Goal: Task Accomplishment & Management: Complete application form

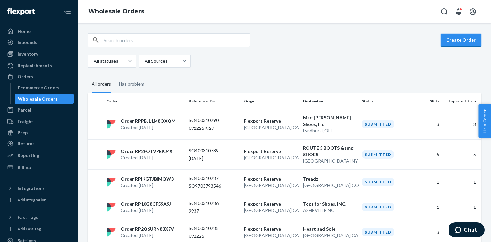
click at [452, 43] on button "Create Order" at bounding box center [461, 39] width 41 height 13
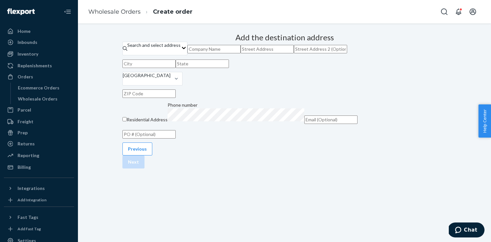
scroll to position [71, 0]
click at [176, 138] on input "text" at bounding box center [149, 134] width 53 height 8
paste input "KIZIKF25"
type input "KIZIKF25"
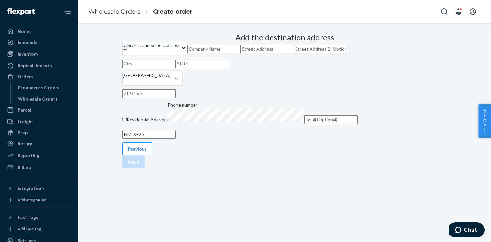
click at [241, 53] on input "text" at bounding box center [214, 49] width 53 height 8
paste input "AKERMAN SHOES"
type input "AKERMAN SHOES"
click at [258, 53] on input "text" at bounding box center [267, 49] width 53 height 8
paste input "[STREET_ADDRESS]"
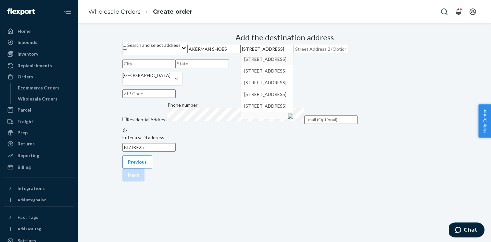
type input "[STREET_ADDRESS]"
type input "Rockford"
type input "IL"
type input "61107"
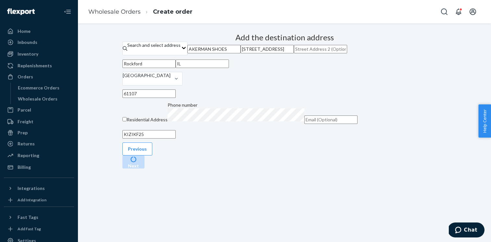
click at [407, 142] on div "Add the destination address Search and select address AKERMAN SHOES [STREET_ADD…" at bounding box center [285, 87] width 324 height 112
click at [145, 168] on button "Next" at bounding box center [134, 161] width 22 height 13
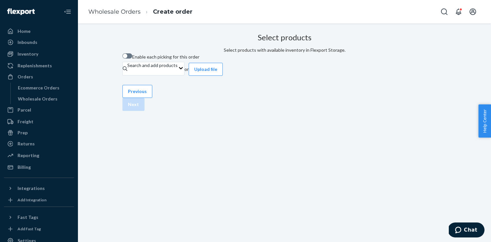
click at [171, 60] on label "Enable each picking for this order" at bounding box center [161, 56] width 77 height 7
click at [123, 59] on input "Enable each picking for this order" at bounding box center [122, 58] width 0 height 0
checkbox input "true"
click at [223, 76] on button "Upload file" at bounding box center [206, 69] width 34 height 13
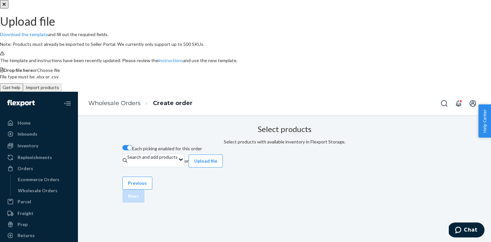
click at [60, 73] on span "Choose file" at bounding box center [48, 70] width 23 height 6
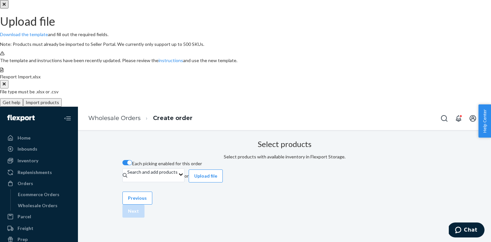
click at [62, 107] on button "Import products" at bounding box center [42, 102] width 39 height 8
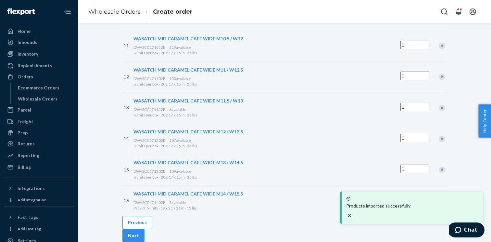
scroll to position [457, 0]
click at [145, 229] on button "Next" at bounding box center [134, 235] width 22 height 13
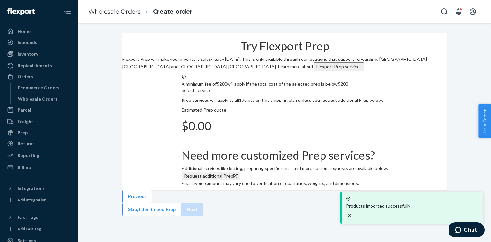
scroll to position [89, 0]
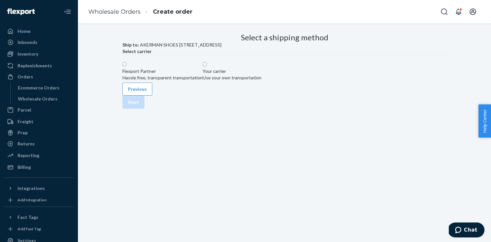
click at [262, 81] on div "Use your own transportation" at bounding box center [232, 77] width 59 height 7
click at [207, 66] on input "Your carrier Use your own transportation" at bounding box center [205, 64] width 4 height 4
radio input "true"
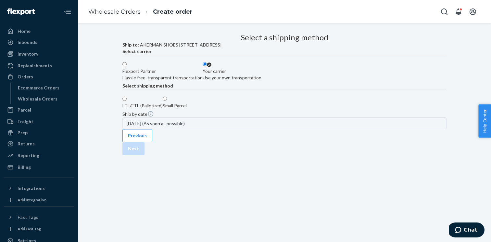
click at [316, 89] on div "Select shipping method" at bounding box center [285, 86] width 324 height 7
click at [187, 109] on label "Small Parcel" at bounding box center [175, 102] width 24 height 13
click at [167, 101] on input "Small Parcel" at bounding box center [165, 99] width 4 height 4
radio input "true"
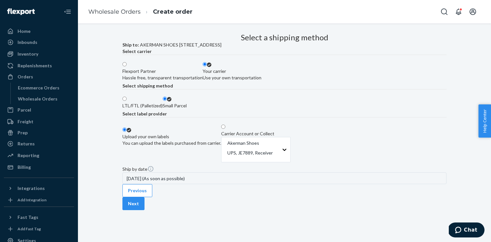
click at [291, 164] on div "Carrier Account or Collect Akerman Shoes UPS, JE7889, Receiver" at bounding box center [256, 146] width 70 height 33
click at [226, 129] on input "Carrier Account or Collect Akerman Shoes UPS, JE7889, Receiver" at bounding box center [223, 126] width 4 height 4
radio input "true"
radio input "false"
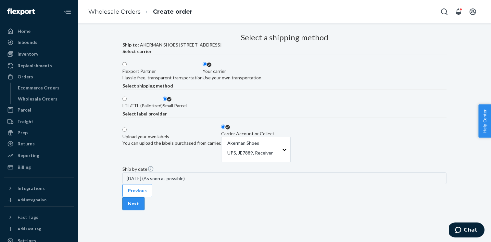
click at [145, 210] on button "Next" at bounding box center [134, 203] width 22 height 13
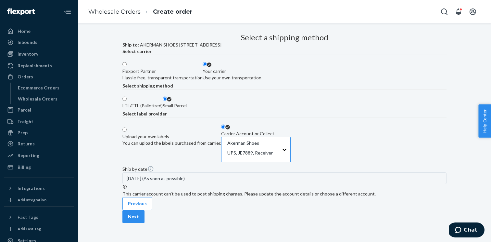
click at [284, 146] on div at bounding box center [255, 150] width 57 height 8
click at [228, 146] on input "Akerman Shoes UPS, JE7889, Receiver" at bounding box center [227, 149] width 1 height 7
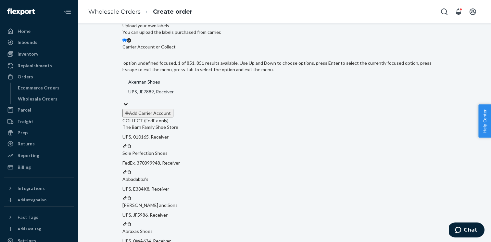
scroll to position [0, 0]
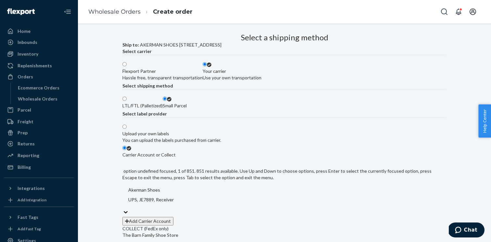
click at [203, 74] on div "Flexport Partner" at bounding box center [163, 71] width 80 height 7
click at [127, 66] on input "Flexport Partner Hassle free, transparent transportation" at bounding box center [125, 64] width 4 height 4
radio input "true"
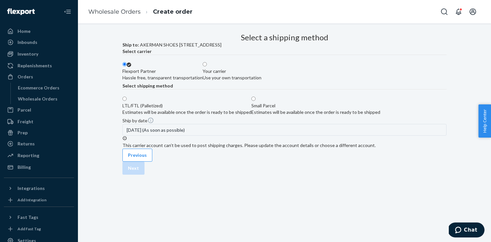
click at [305, 115] on div "Small Parcel Estimates will be available once the order is ready to be shipped" at bounding box center [316, 108] width 129 height 13
click at [256, 101] on input "Small Parcel Estimates will be available once the order is ready to be shipped" at bounding box center [254, 99] width 4 height 4
radio input "true"
click at [145, 175] on button "Next" at bounding box center [134, 168] width 22 height 13
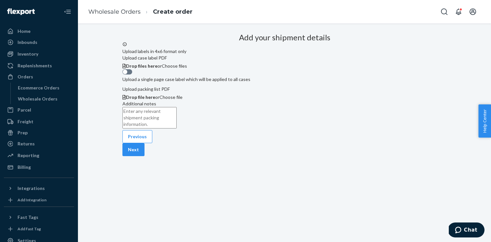
click at [145, 156] on button "Next" at bounding box center [134, 149] width 22 height 13
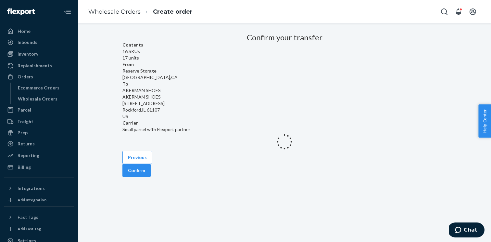
scroll to position [4, 0]
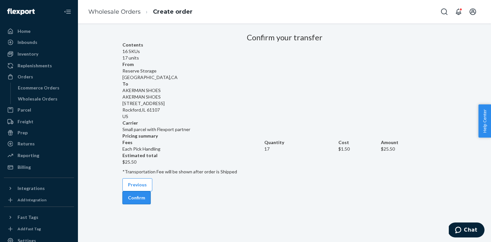
click at [151, 204] on button "Confirm" at bounding box center [137, 197] width 28 height 13
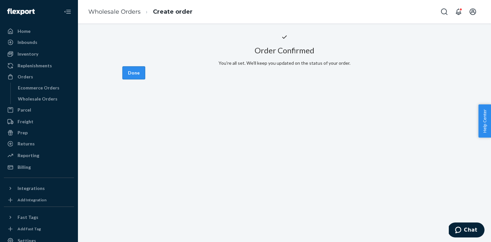
click at [145, 79] on button "Done" at bounding box center [134, 72] width 23 height 13
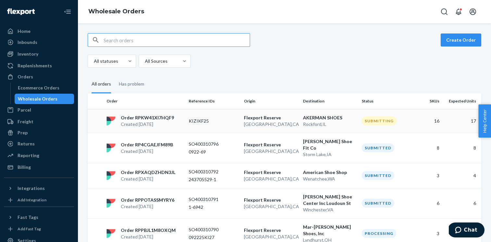
click at [214, 122] on p "KIZIKF25" at bounding box center [214, 121] width 50 height 7
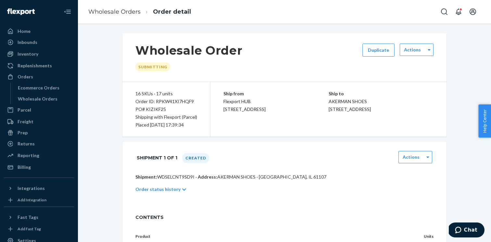
click at [177, 175] on p "Shipment: WDSELCNT9SD9I · Address: AKERMAN SHOES · Rockford, IL 61107" at bounding box center [285, 177] width 298 height 7
copy p "WDSELCNT9SD9I"
click at [171, 101] on div "Order ID: RPKW41XI7HQF9" at bounding box center [167, 102] width 62 height 8
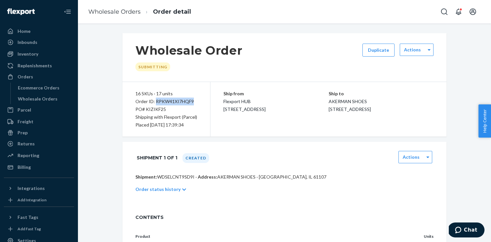
copy div "RPKW41XI7HQF9"
click at [61, 100] on div "Wholesale Orders" at bounding box center [44, 98] width 59 height 9
